Goal: Answer question/provide support: Share knowledge or assist other users

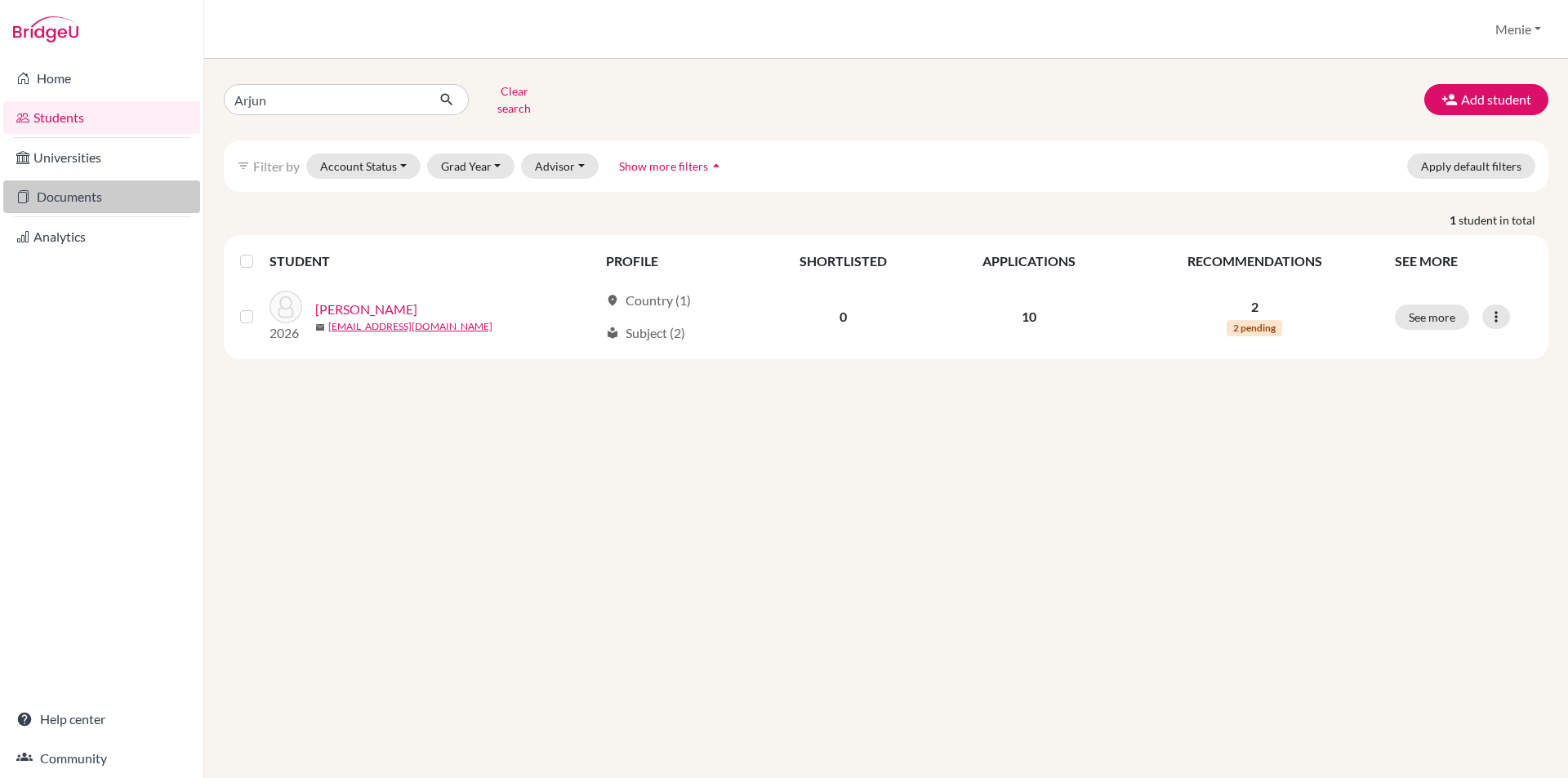
click at [85, 198] on link "Documents" at bounding box center [101, 196] width 197 height 33
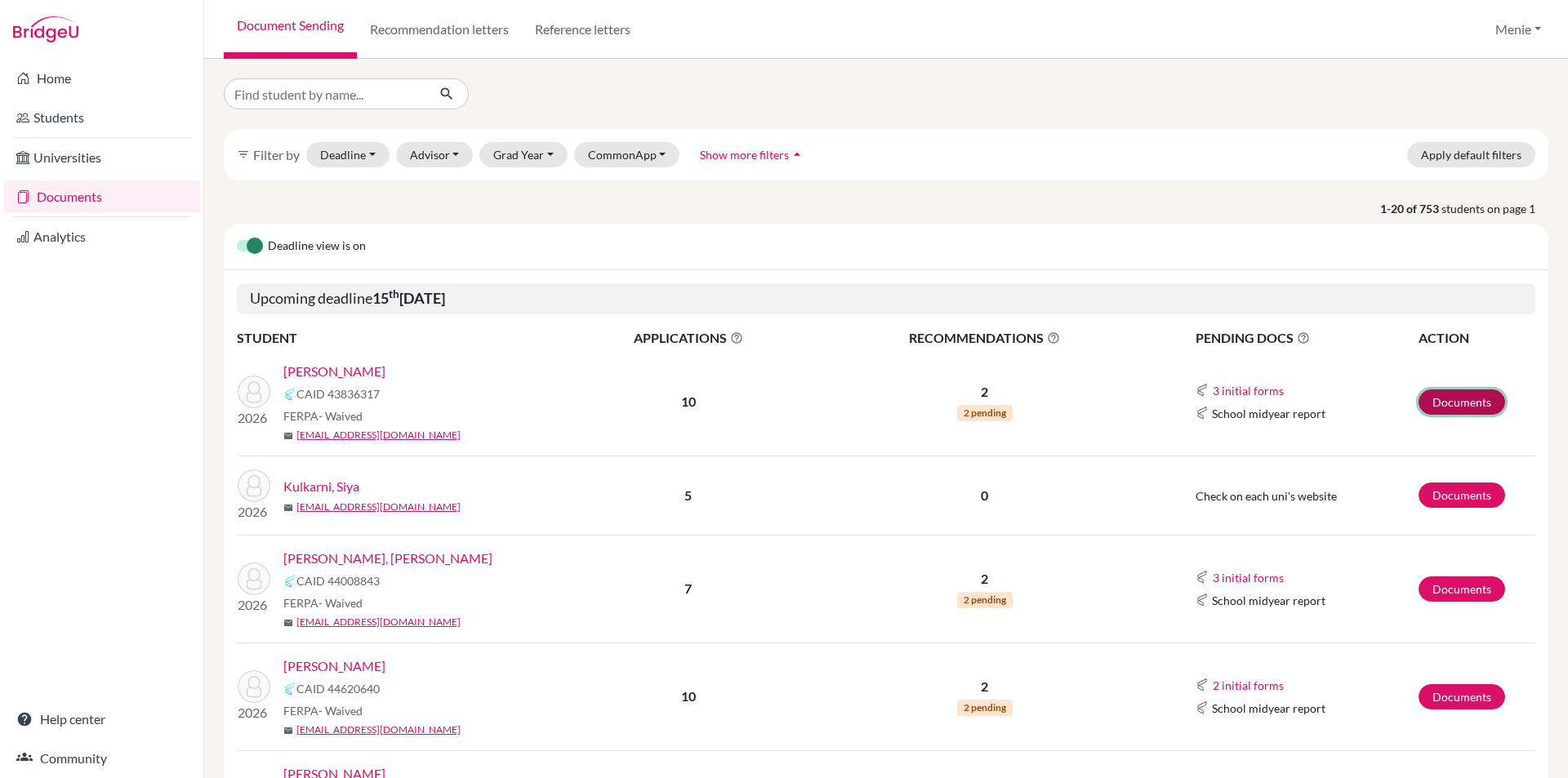
click at [1432, 390] on link "Documents" at bounding box center [1461, 402] width 86 height 26
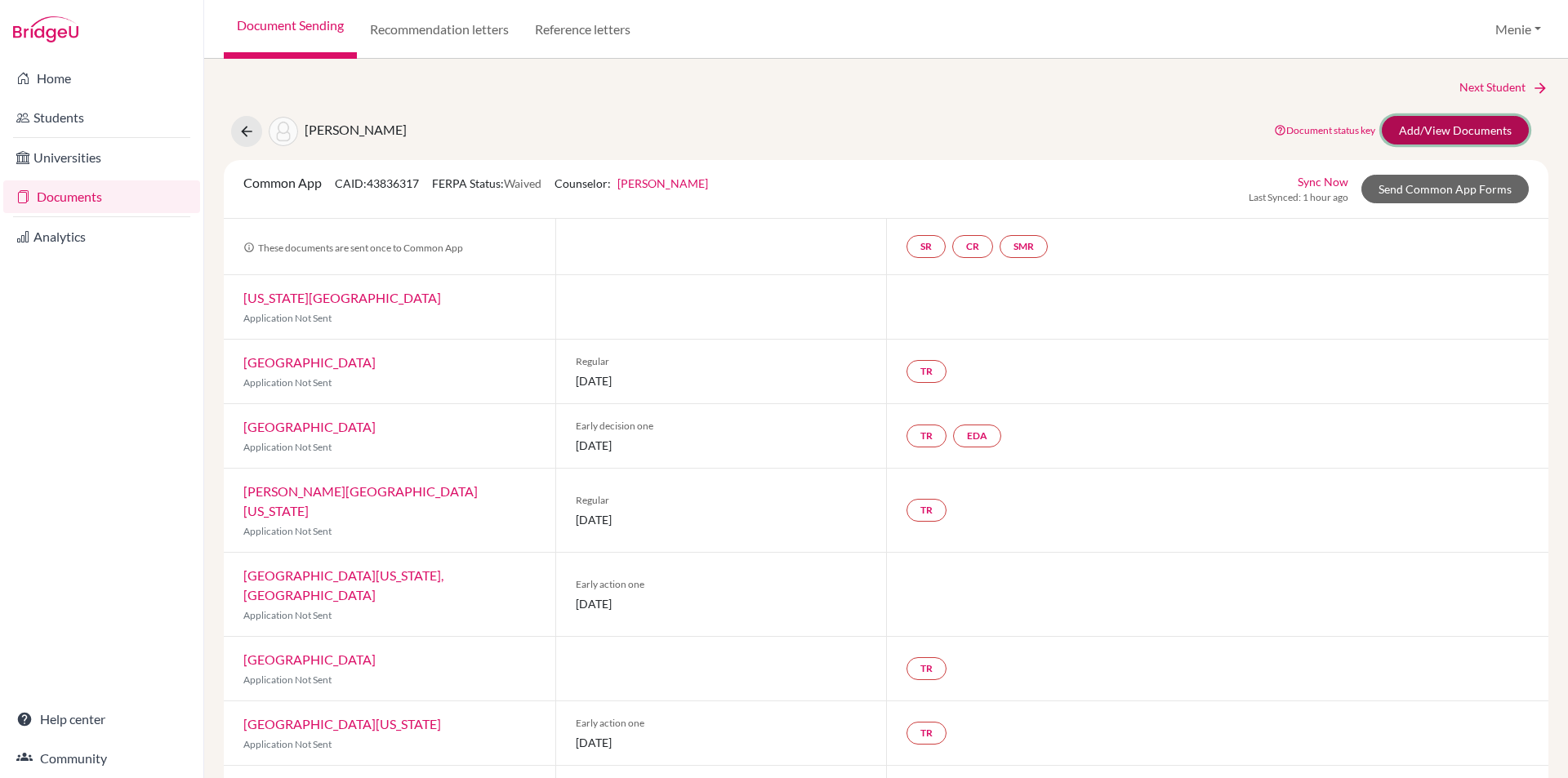
click at [1437, 128] on link "Add/View Documents" at bounding box center [1455, 130] width 147 height 29
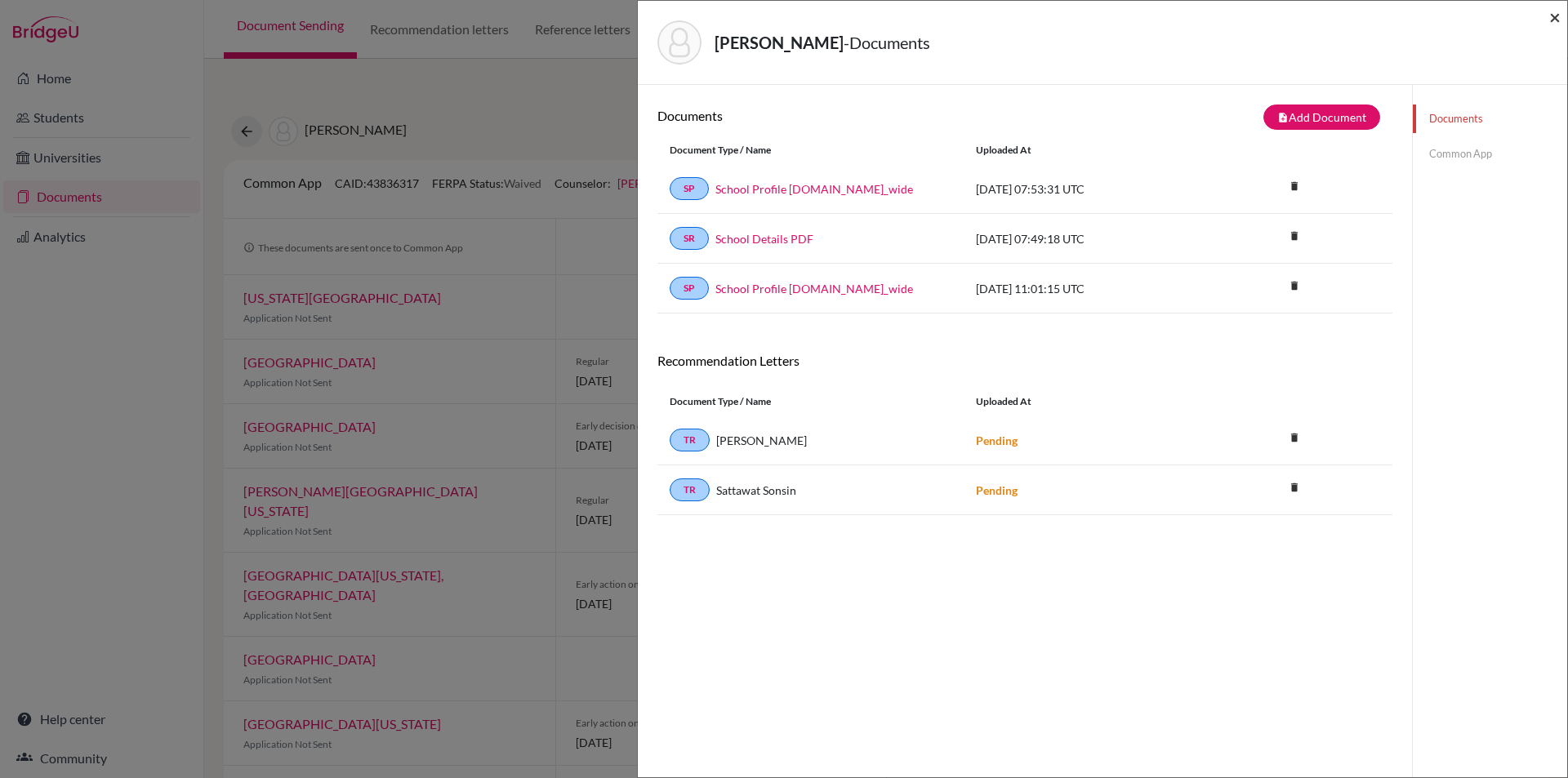
click at [1556, 16] on span "×" at bounding box center [1555, 17] width 12 height 24
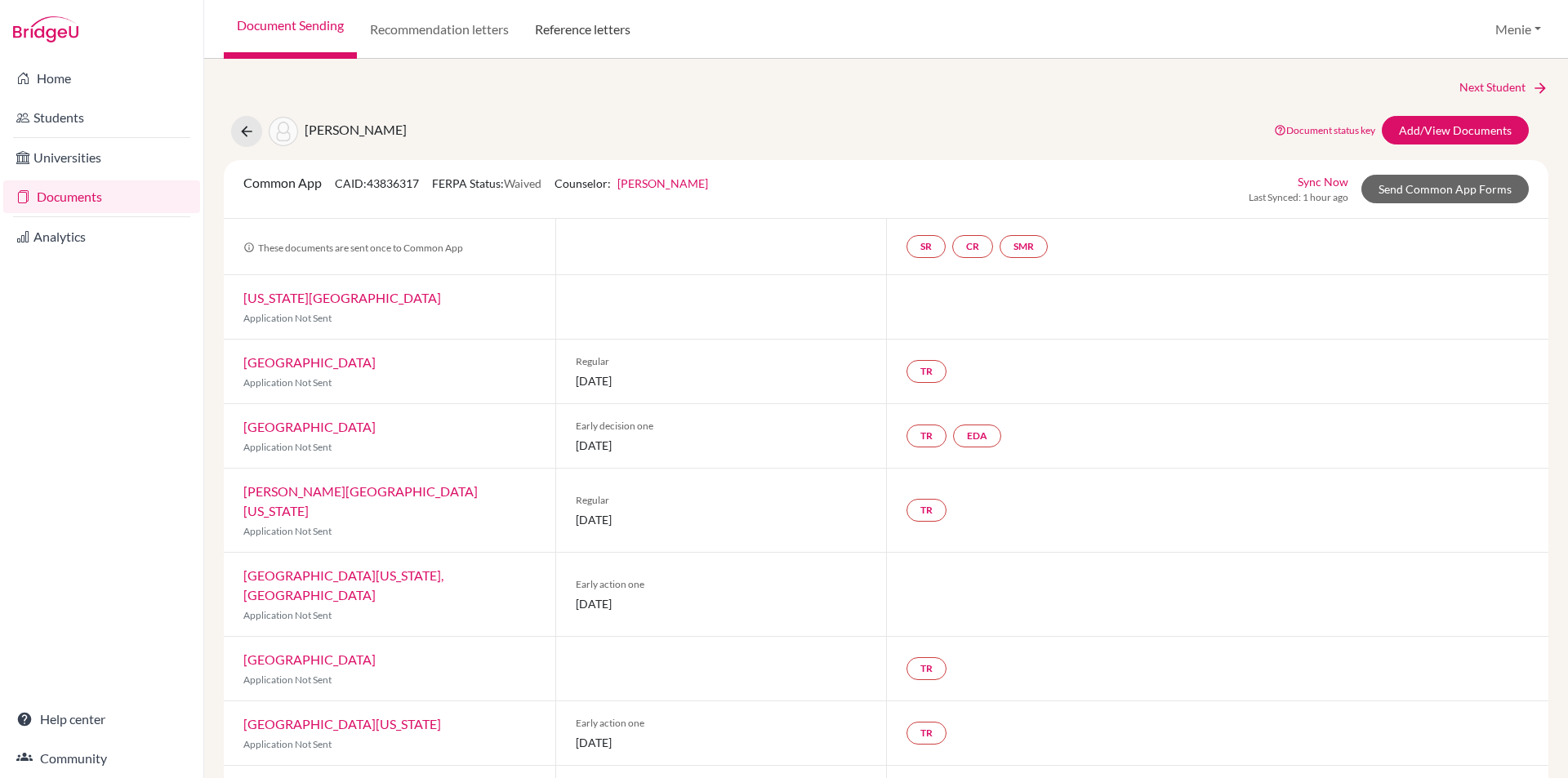
click at [601, 30] on link "Reference letters" at bounding box center [582, 29] width 122 height 58
click at [576, 27] on link "Reference letters" at bounding box center [582, 29] width 122 height 58
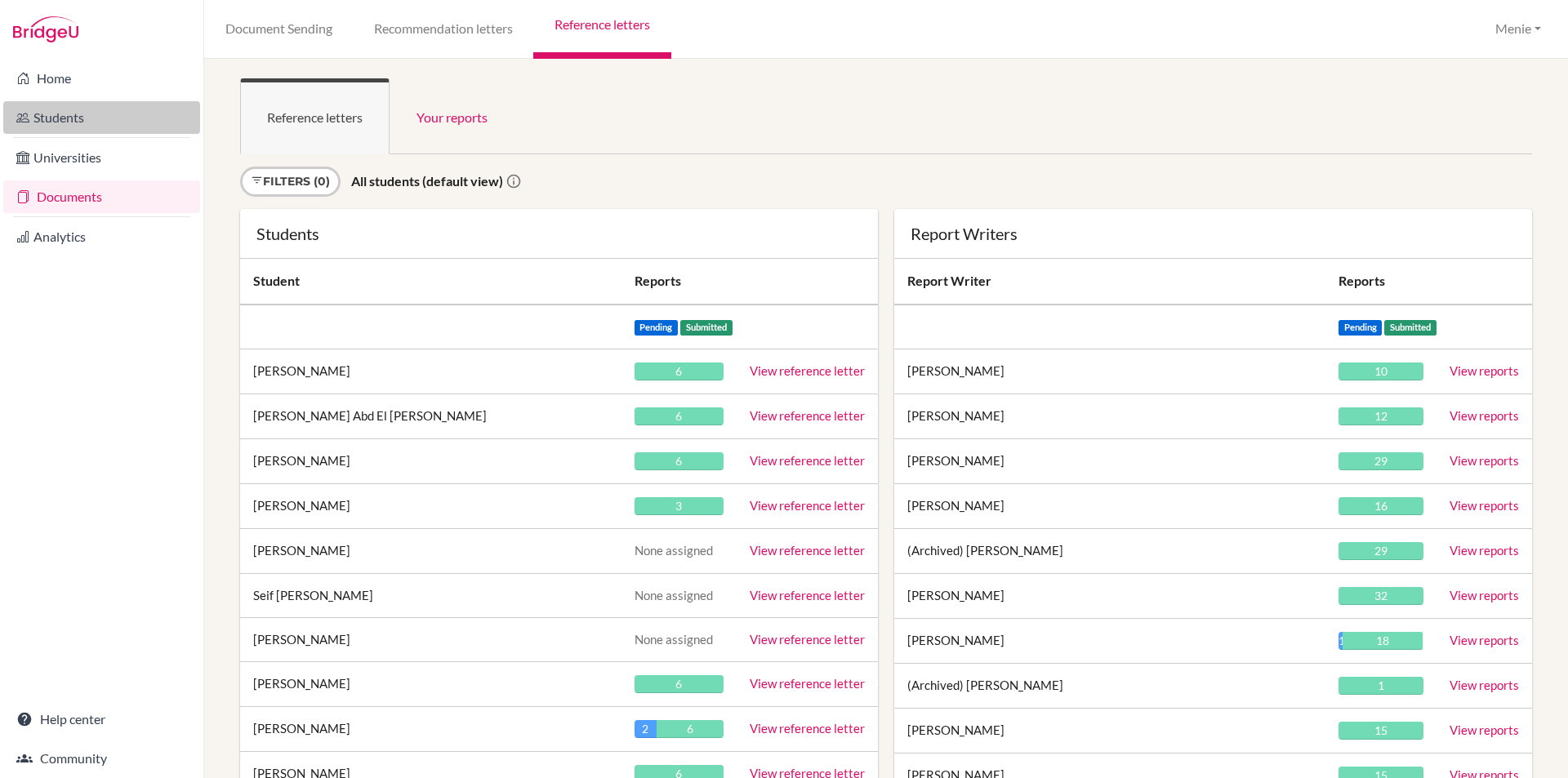
click at [81, 123] on link "Students" at bounding box center [101, 117] width 197 height 33
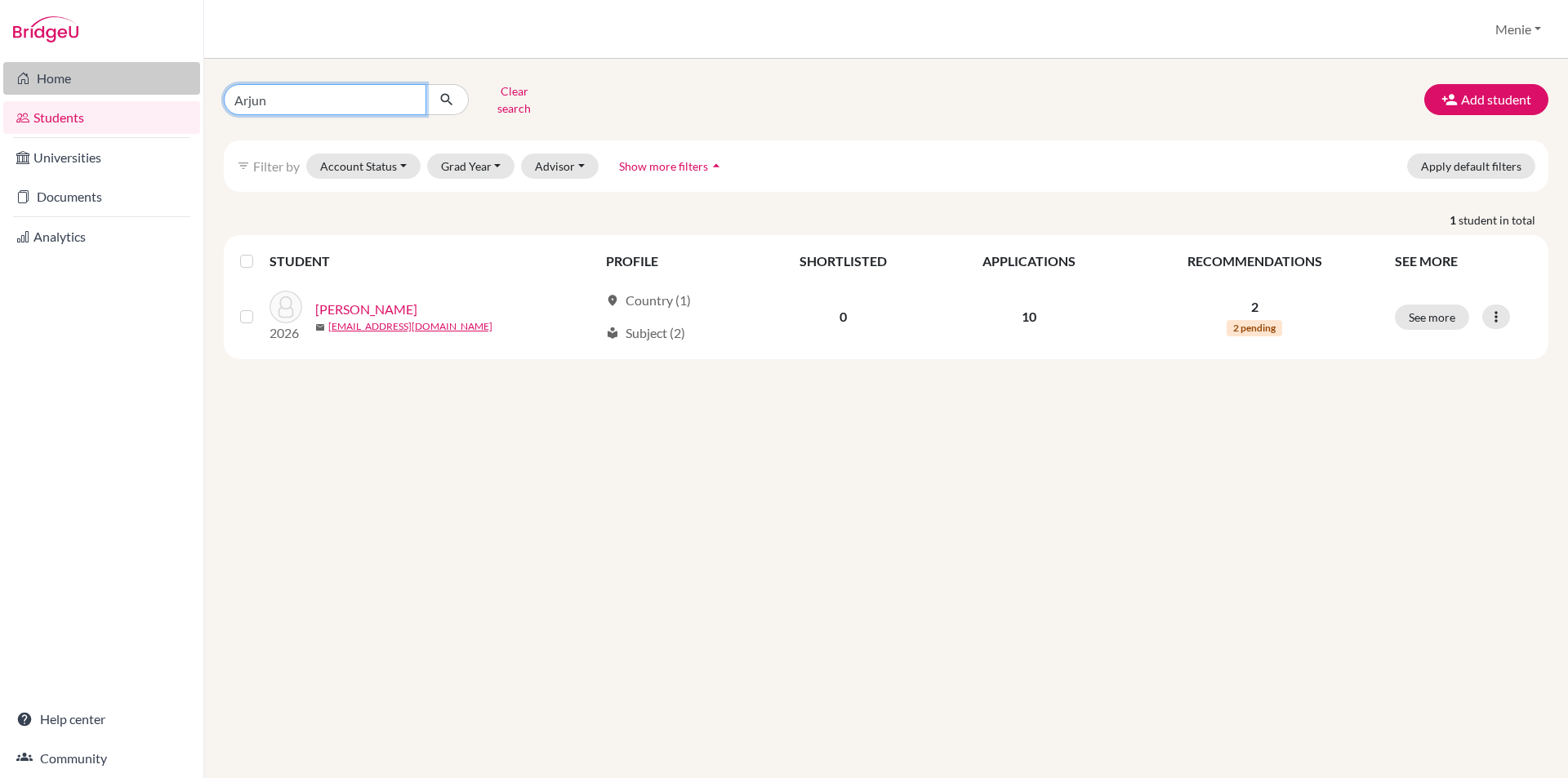
drag, startPoint x: 276, startPoint y: 94, endPoint x: 32, endPoint y: 91, distance: 244.0
click at [32, 91] on div "Home Students Universities Documents Analytics Help center Community Students o…" at bounding box center [784, 389] width 1568 height 778
type input "[PERSON_NAME]"
click at [450, 92] on icon "submit" at bounding box center [446, 99] width 16 height 16
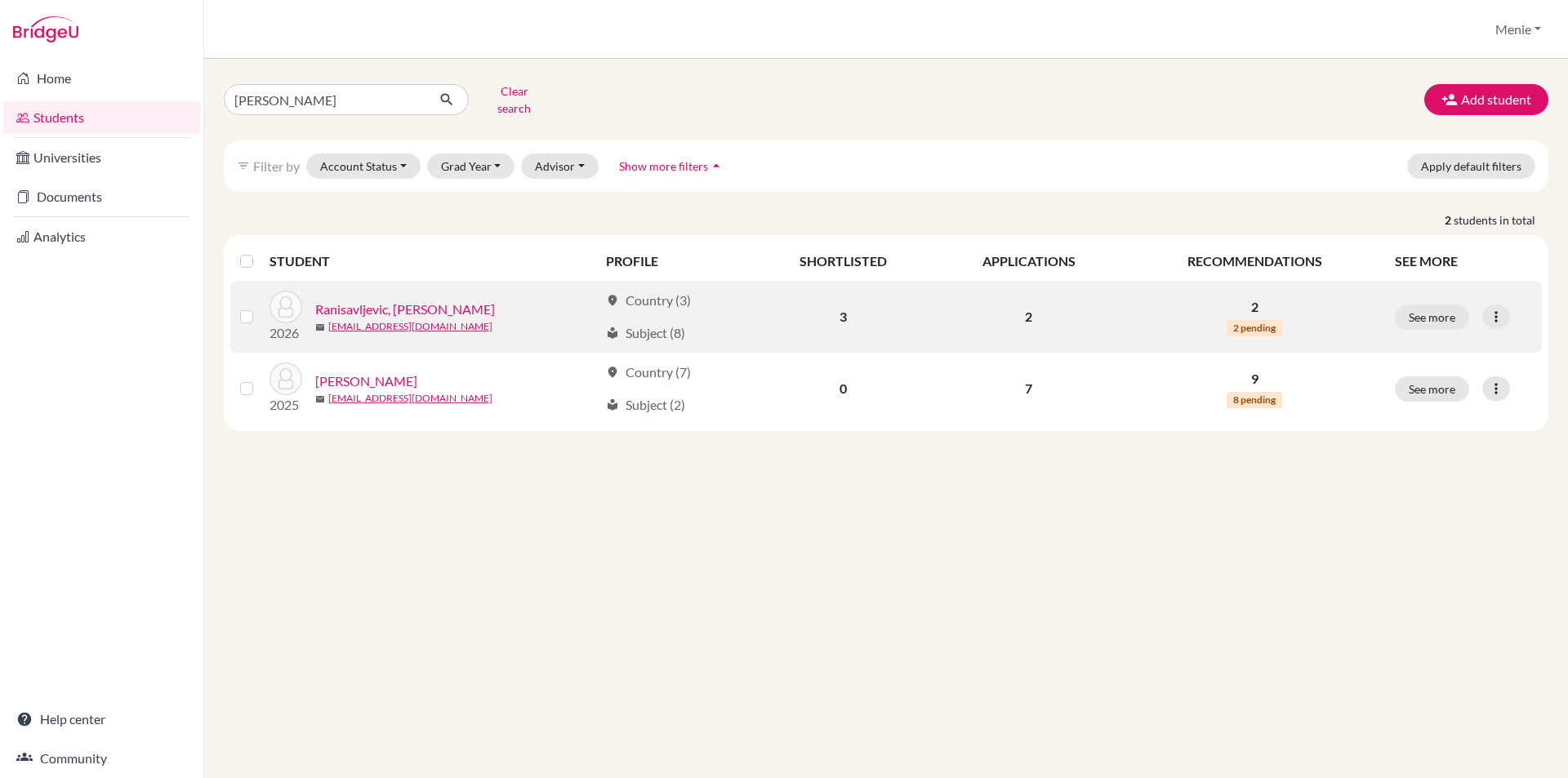
click at [392, 299] on link "Ranisavljevic, [PERSON_NAME]" at bounding box center [404, 309] width 179 height 20
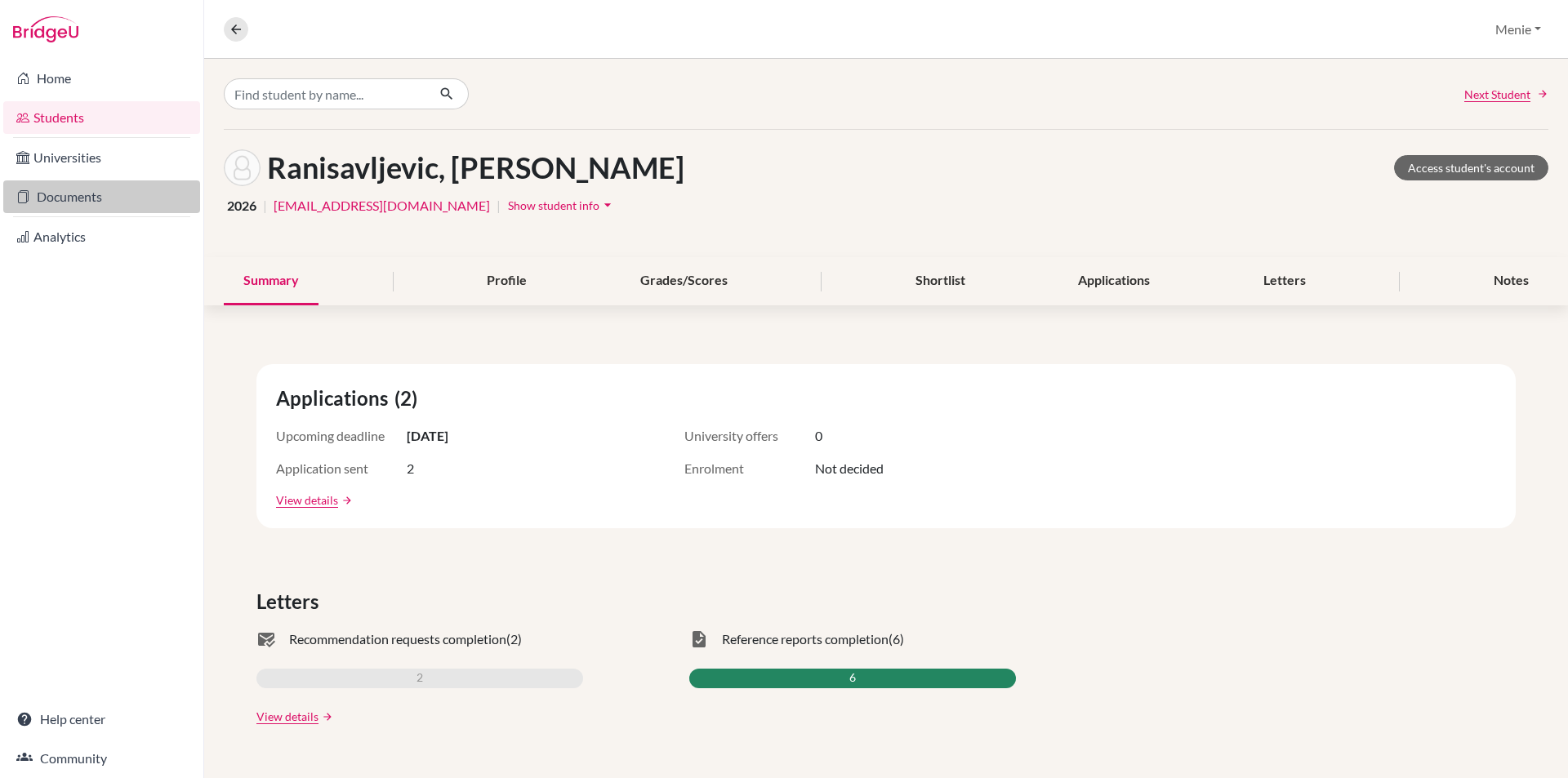
click at [75, 195] on link "Documents" at bounding box center [101, 196] width 197 height 33
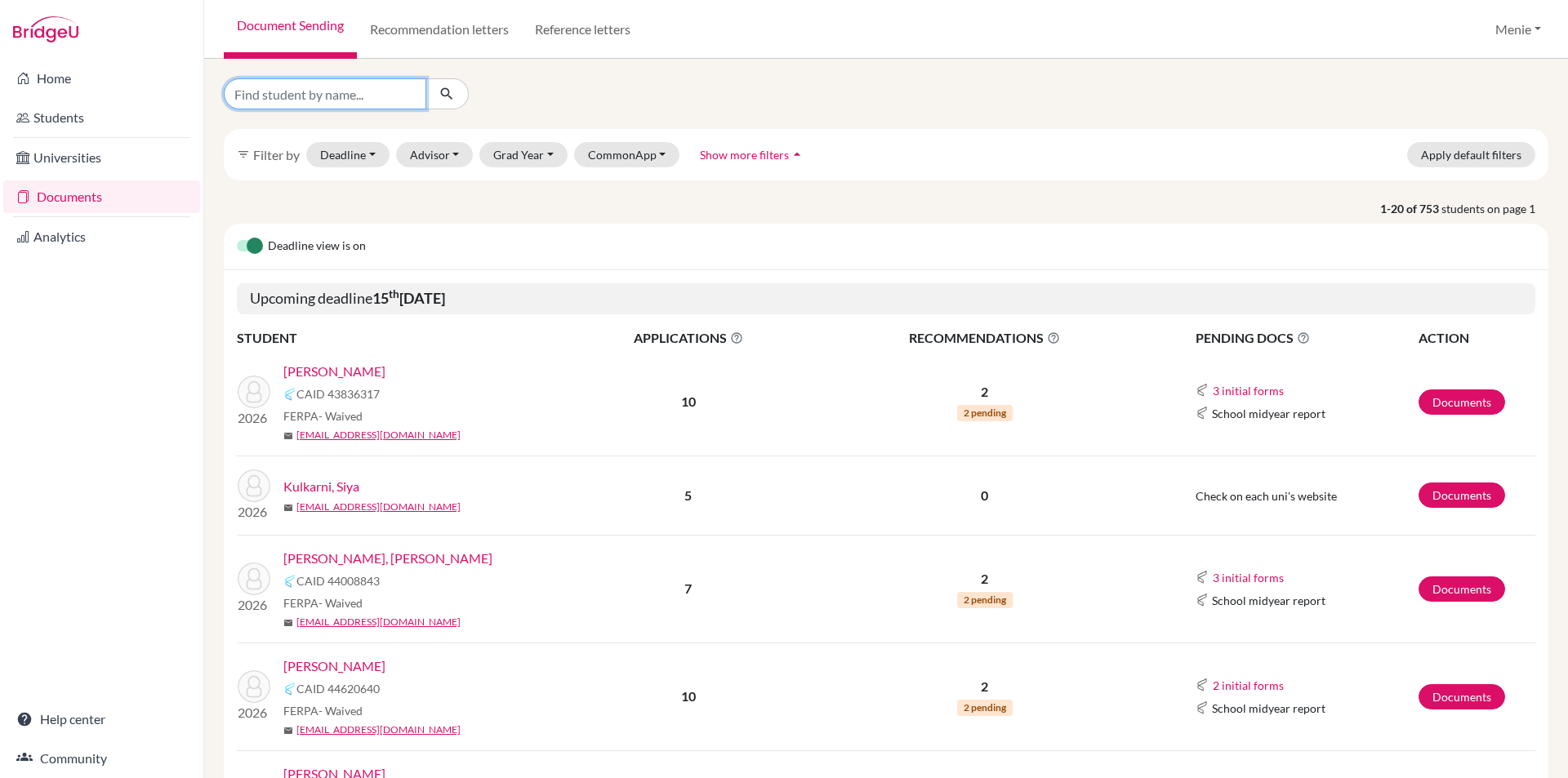
click at [281, 96] on input "Find student by name..." at bounding box center [325, 93] width 202 height 31
type input "[PERSON_NAME]"
click at [458, 92] on button "submit" at bounding box center [447, 93] width 44 height 31
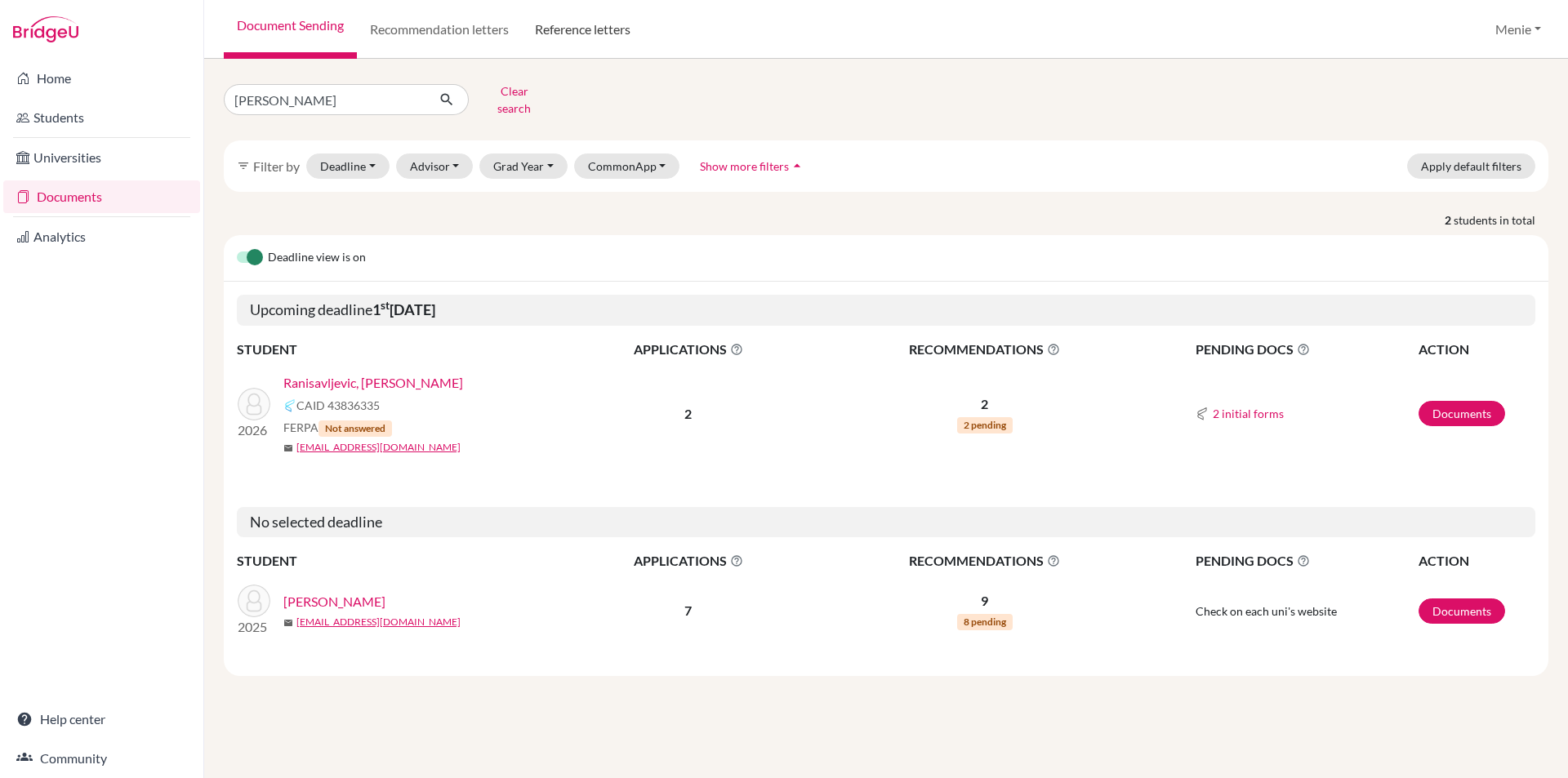
click at [576, 28] on link "Reference letters" at bounding box center [582, 29] width 122 height 58
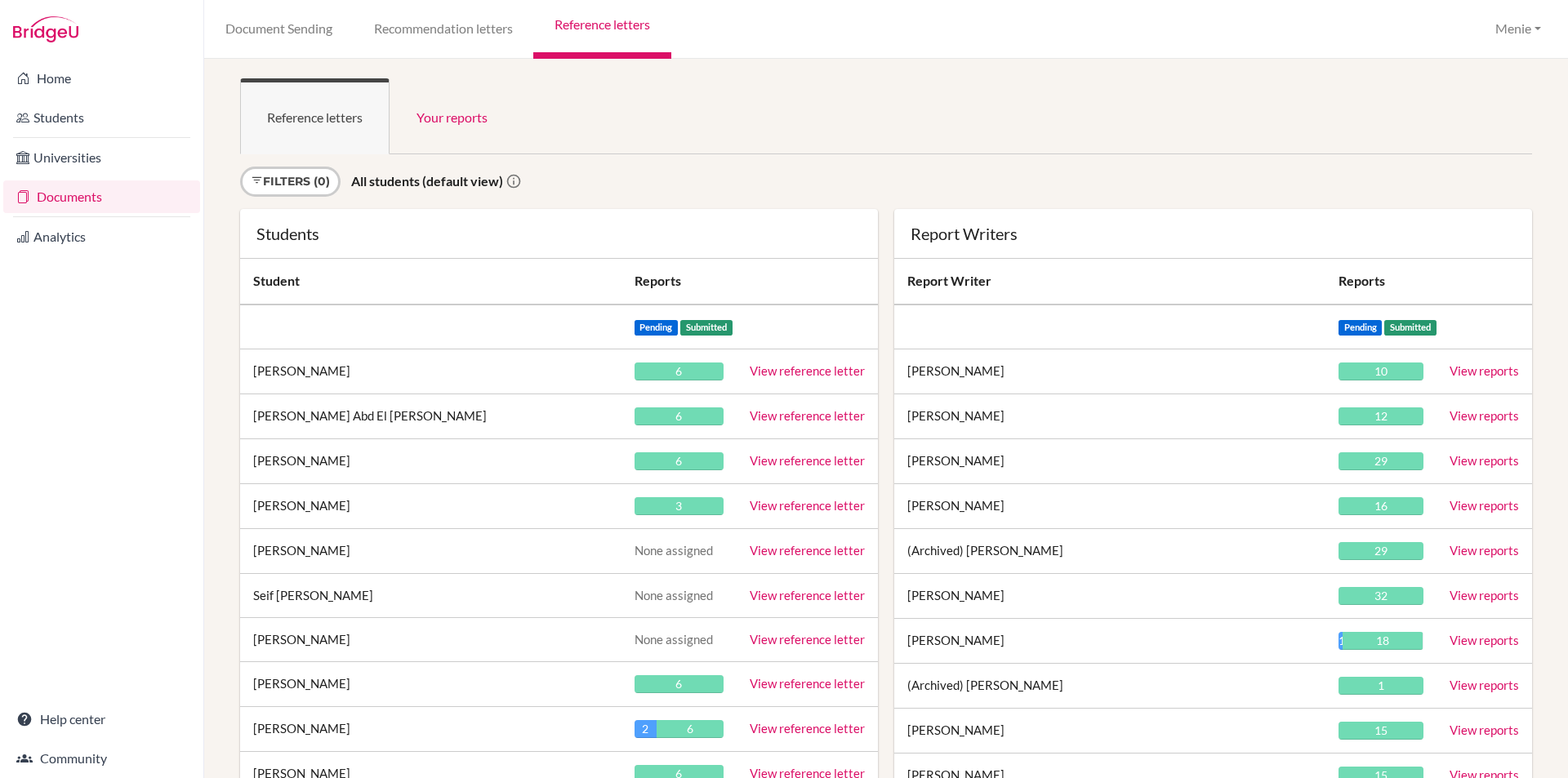
click at [691, 70] on div "Reference letters Your reports Sign in as an advisor to view reports here Filte…" at bounding box center [886, 418] width 1364 height 720
click at [688, 133] on ul "Reference letters Your reports" at bounding box center [885, 116] width 1291 height 76
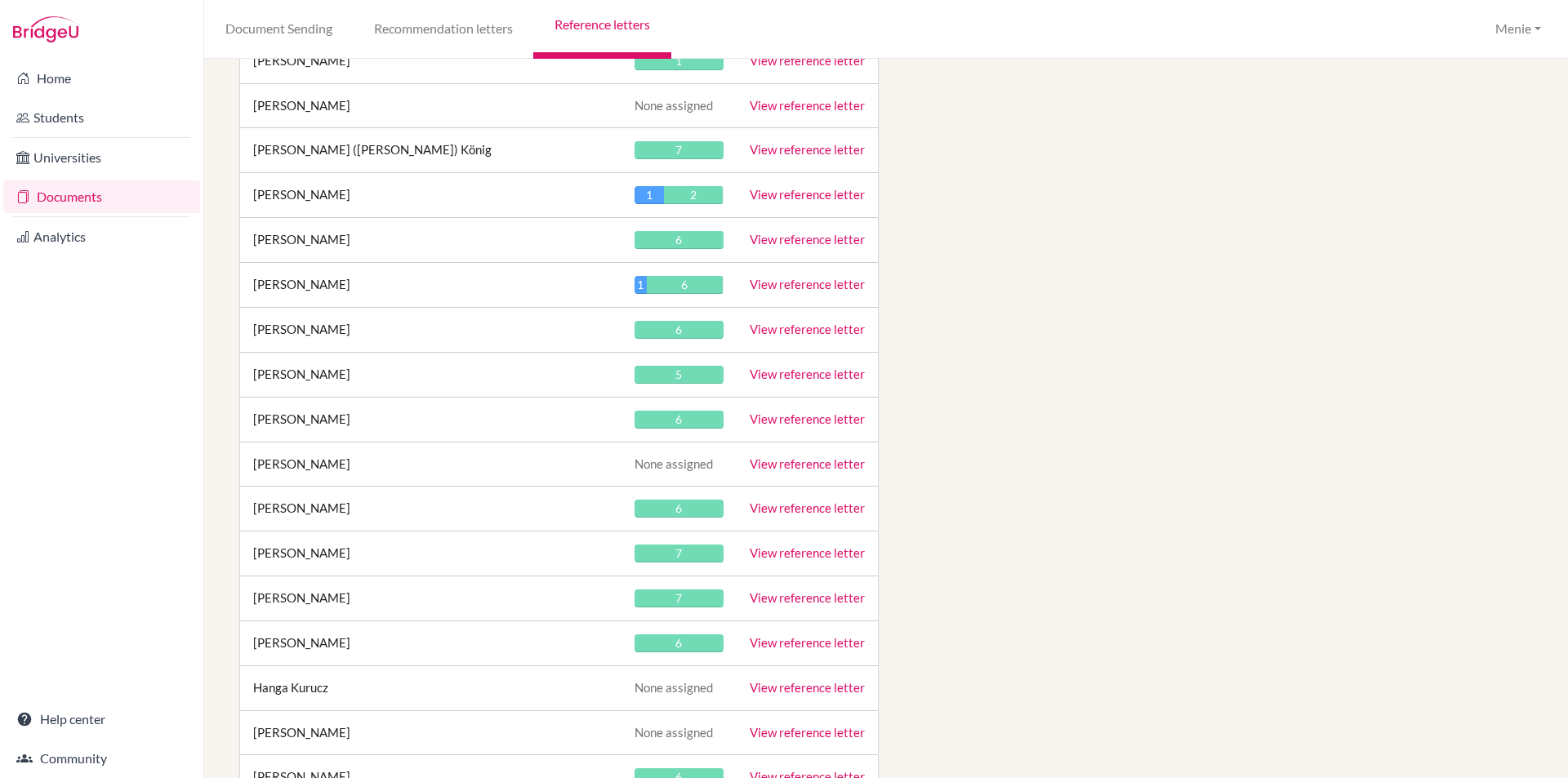
click at [827, 416] on link "View reference letter" at bounding box center [807, 418] width 115 height 15
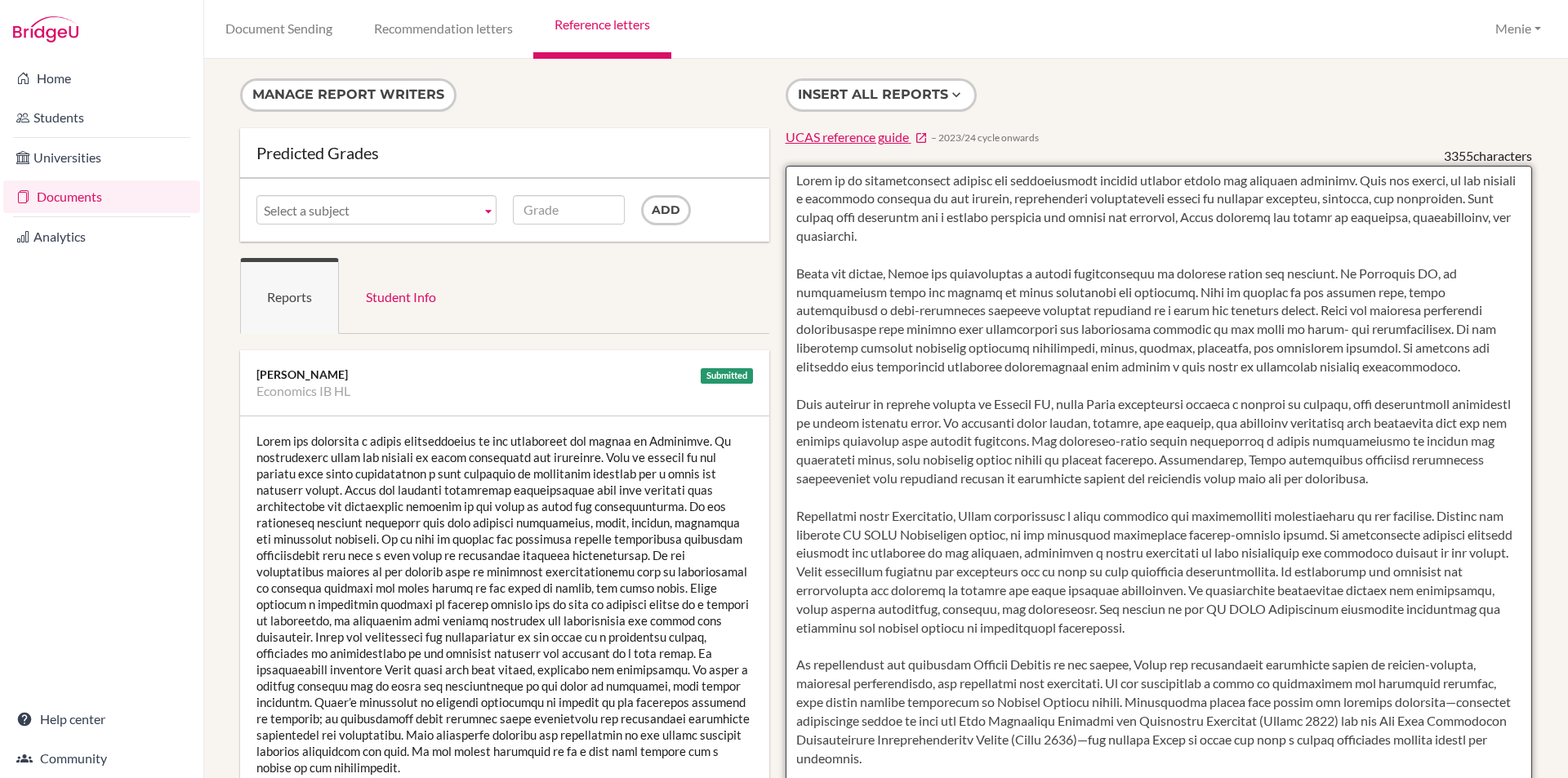
drag, startPoint x: 792, startPoint y: 179, endPoint x: 859, endPoint y: 235, distance: 87.3
click at [859, 235] on textarea at bounding box center [1159, 637] width 747 height 944
click at [972, 391] on textarea at bounding box center [1159, 637] width 747 height 944
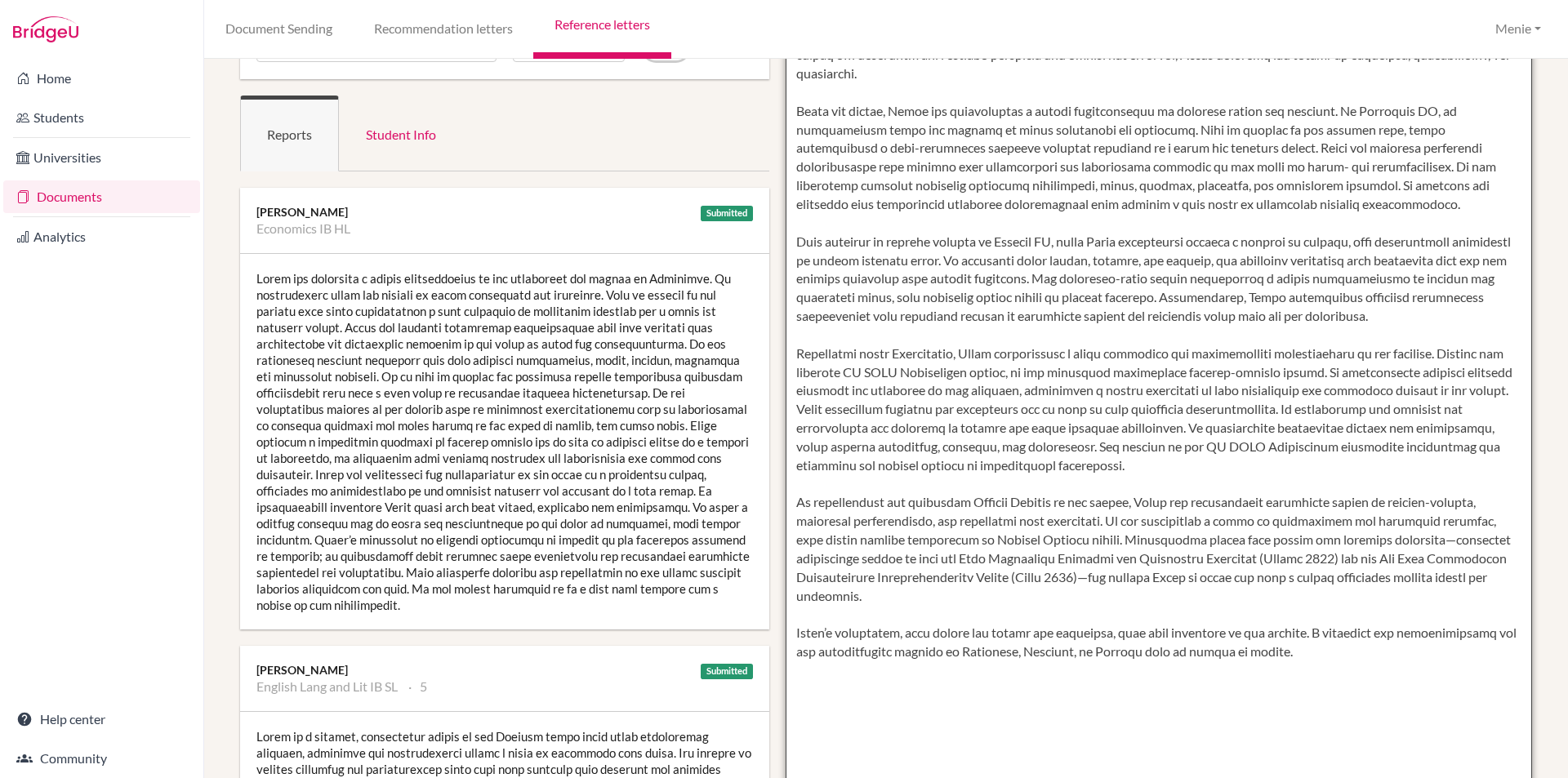
scroll to position [164, 0]
drag, startPoint x: 798, startPoint y: 239, endPoint x: 1407, endPoint y: 311, distance: 613.2
click at [1423, 313] on textarea at bounding box center [1159, 474] width 747 height 944
drag, startPoint x: 1406, startPoint y: 311, endPoint x: 1184, endPoint y: 301, distance: 222.2
click at [1406, 312] on textarea at bounding box center [1159, 474] width 747 height 944
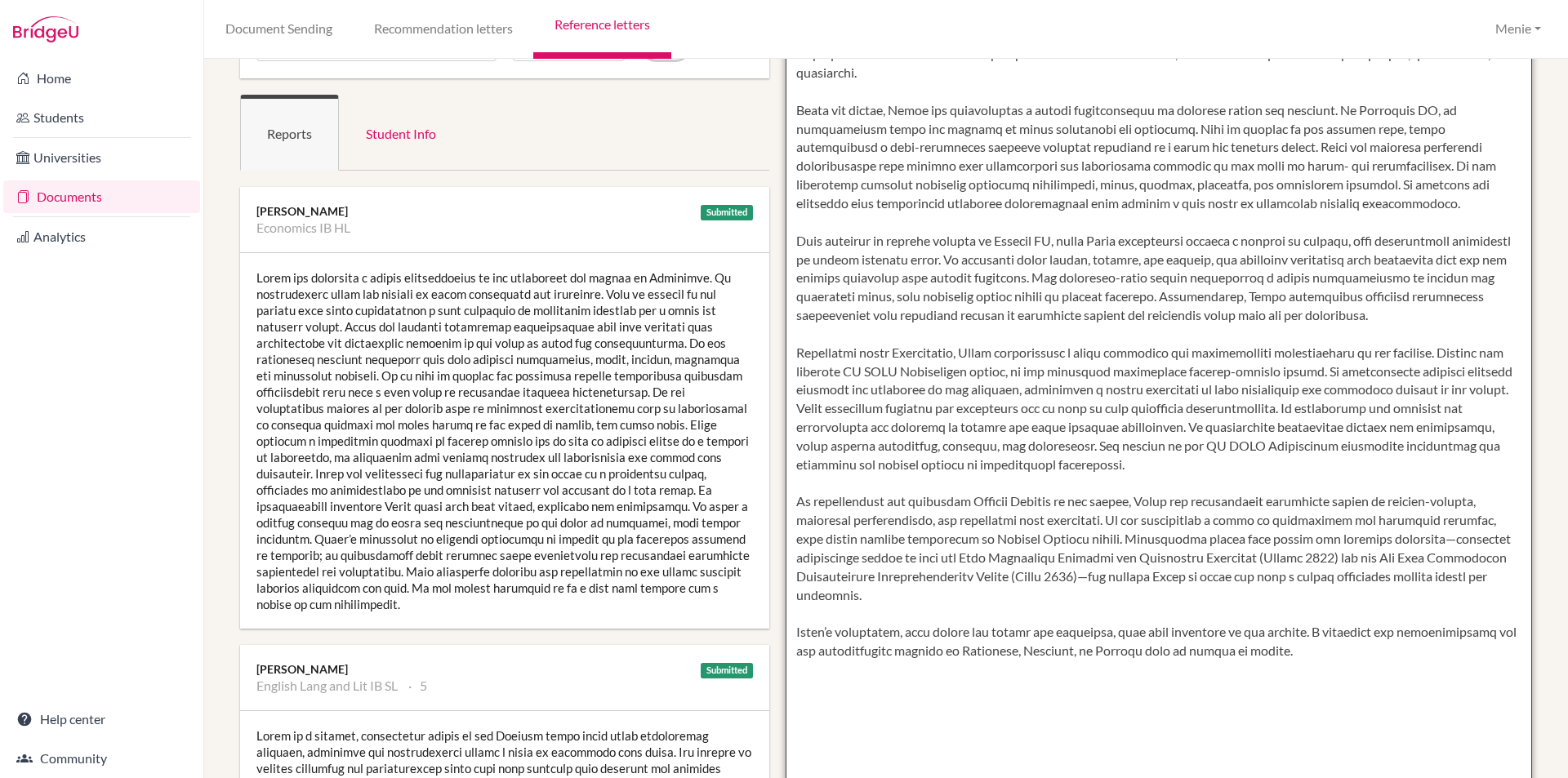
click at [971, 265] on textarea at bounding box center [1159, 474] width 747 height 944
drag, startPoint x: 791, startPoint y: 238, endPoint x: 1147, endPoint y: 289, distance: 359.6
click at [1448, 319] on textarea at bounding box center [1159, 474] width 747 height 944
